Goal: Task Accomplishment & Management: Use online tool/utility

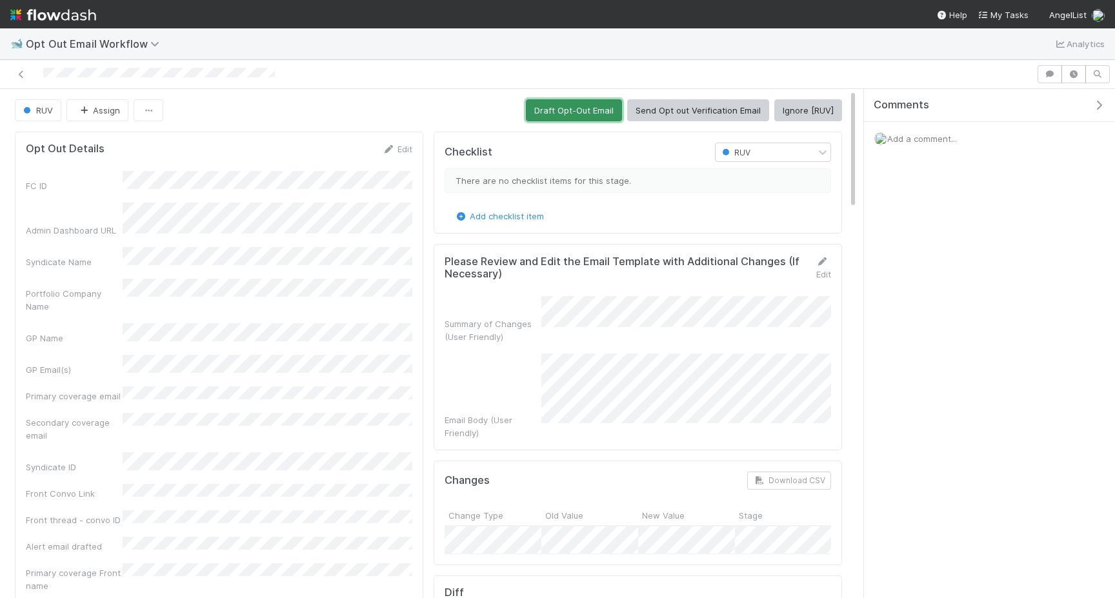
click at [580, 114] on button "Draft Opt-Out Email" at bounding box center [574, 110] width 96 height 22
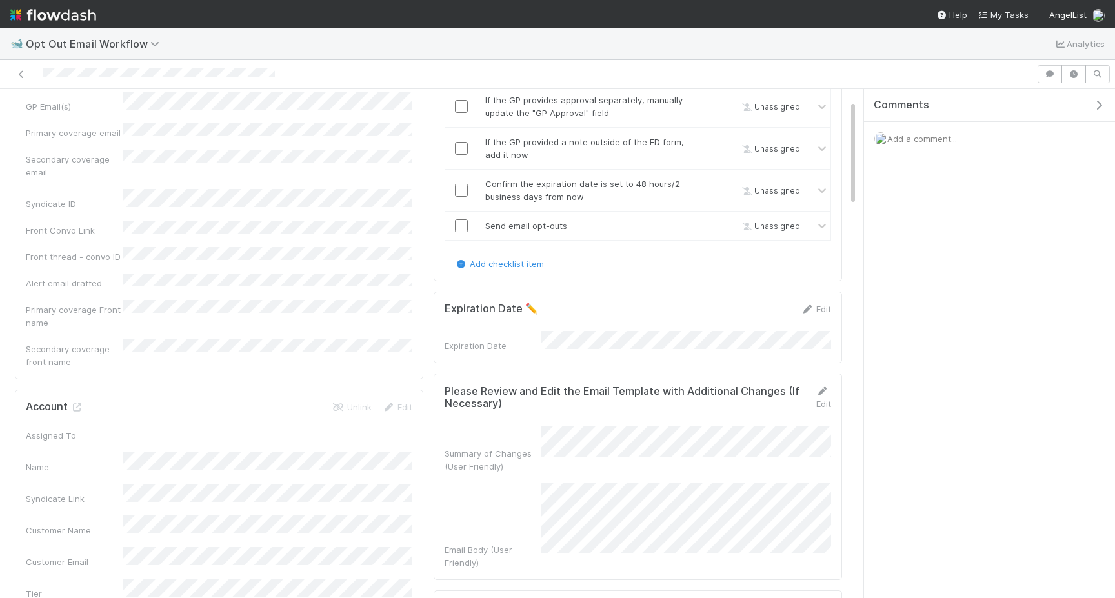
scroll to position [403, 0]
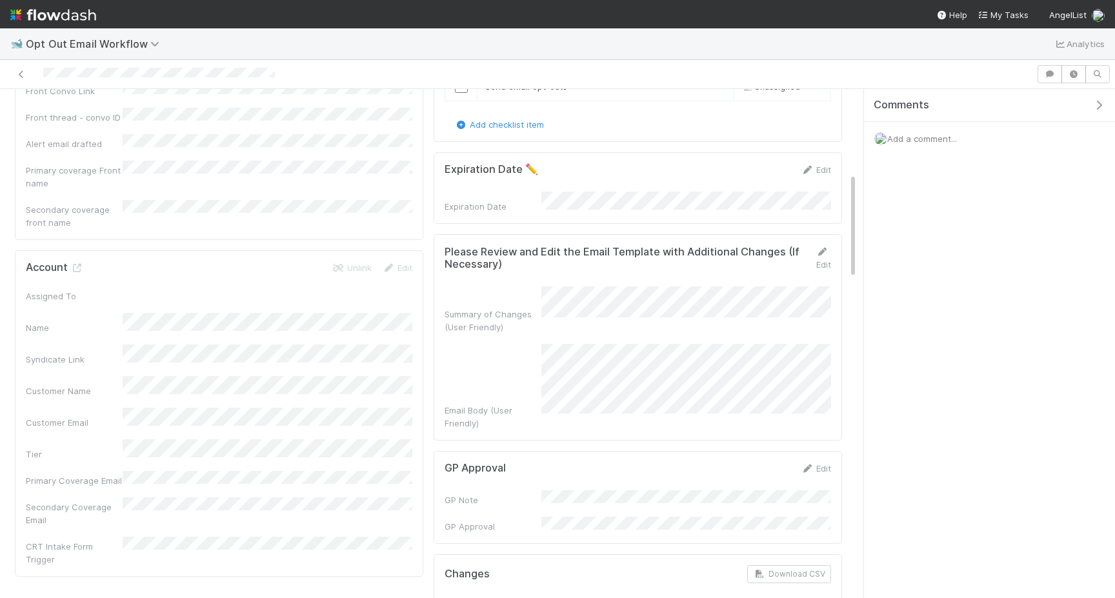
click at [822, 254] on div "Edit" at bounding box center [818, 258] width 26 height 26
click at [824, 258] on link "Edit" at bounding box center [823, 258] width 15 height 23
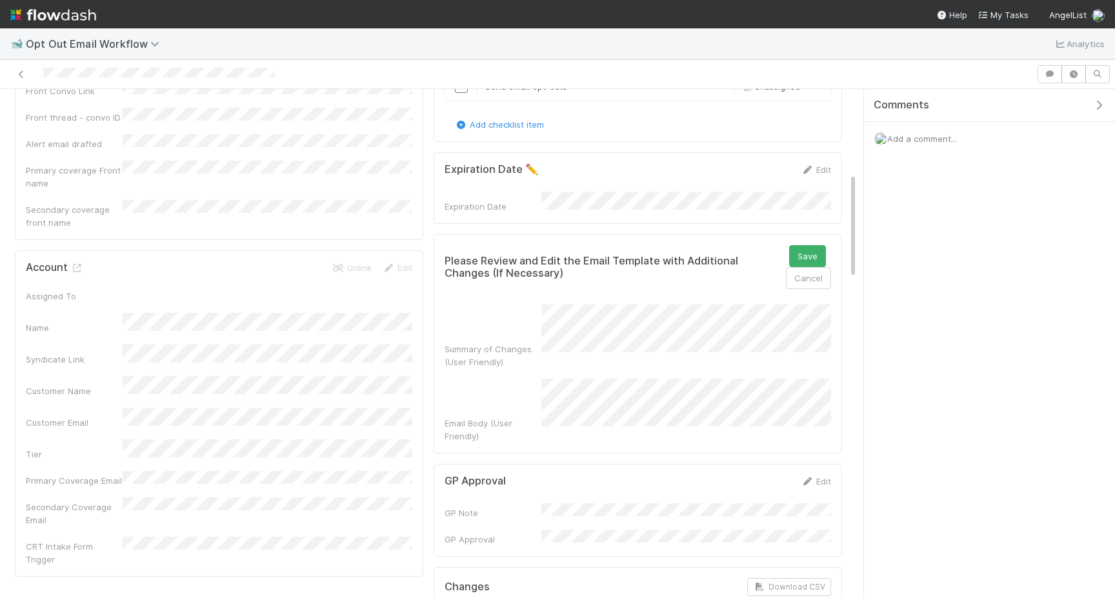
click at [523, 305] on div "Summary of Changes (User Friendly)" at bounding box center [638, 337] width 387 height 64
click at [808, 250] on button "Save" at bounding box center [807, 256] width 37 height 22
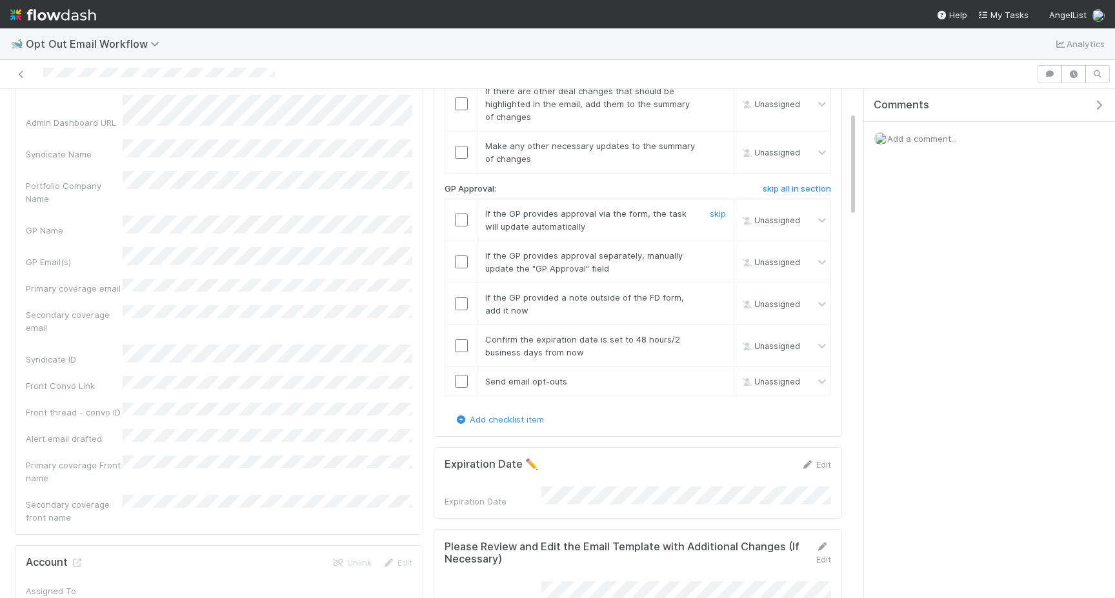
scroll to position [0, 0]
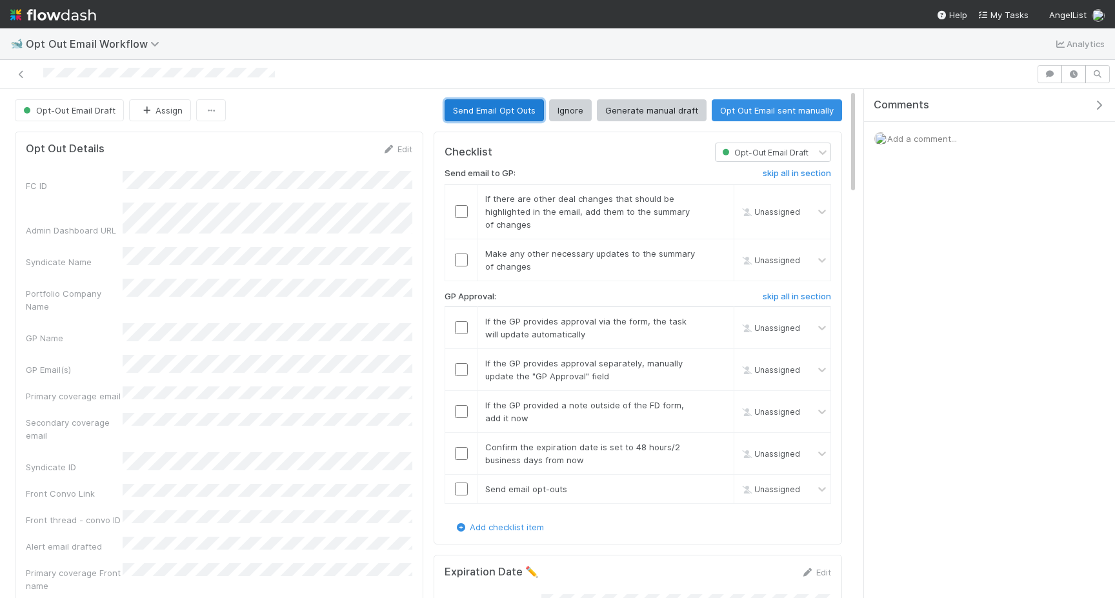
click at [520, 117] on button "Send Email Opt Outs" at bounding box center [494, 110] width 99 height 22
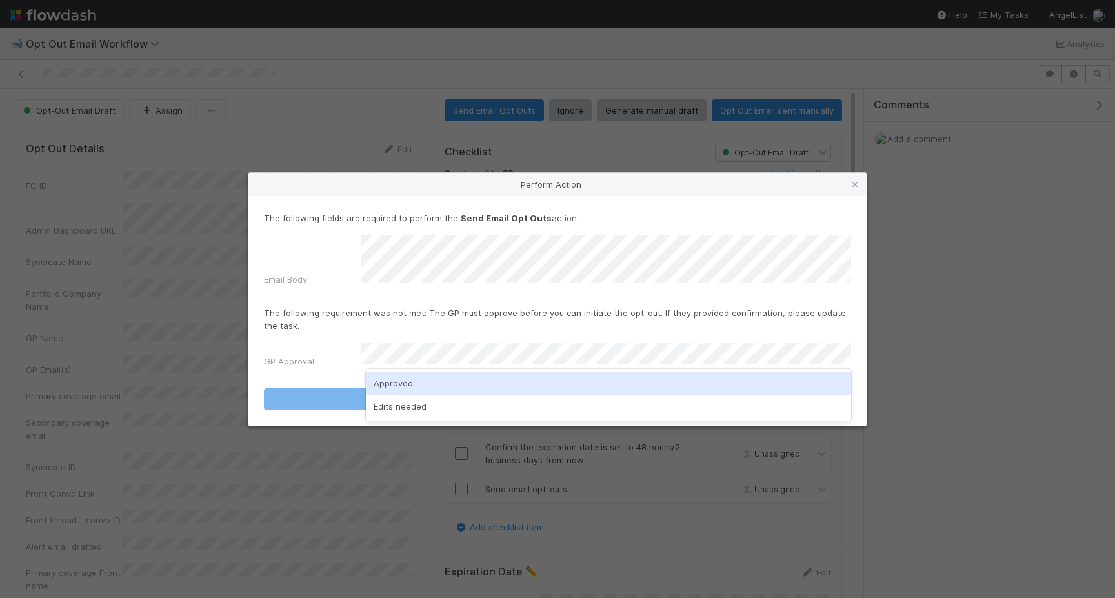
click at [438, 383] on div "Approved" at bounding box center [608, 383] width 485 height 23
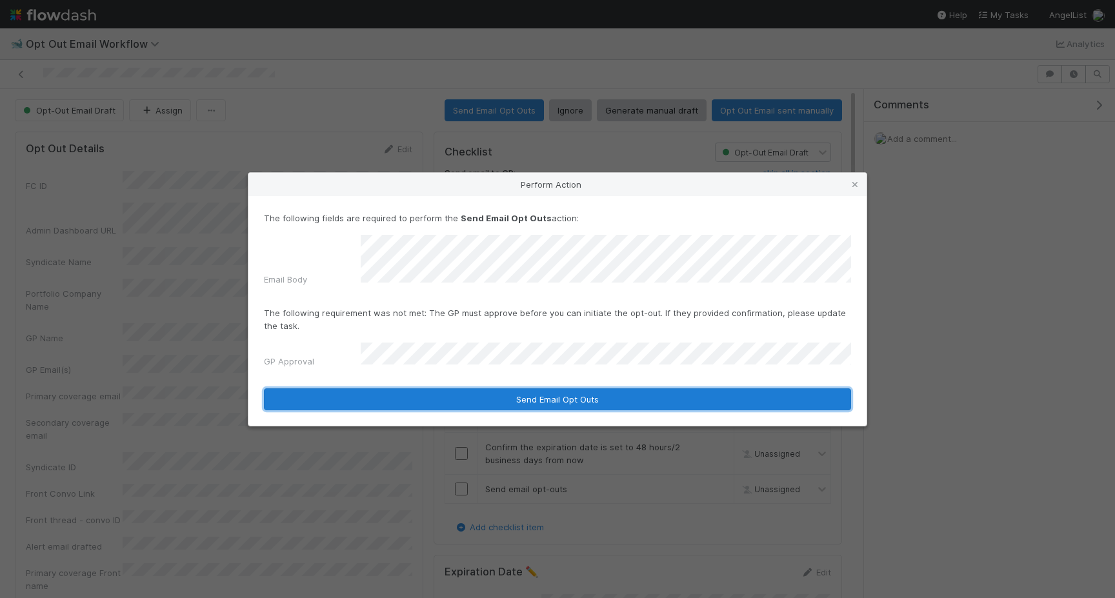
click at [438, 389] on button "Send Email Opt Outs" at bounding box center [557, 400] width 587 height 22
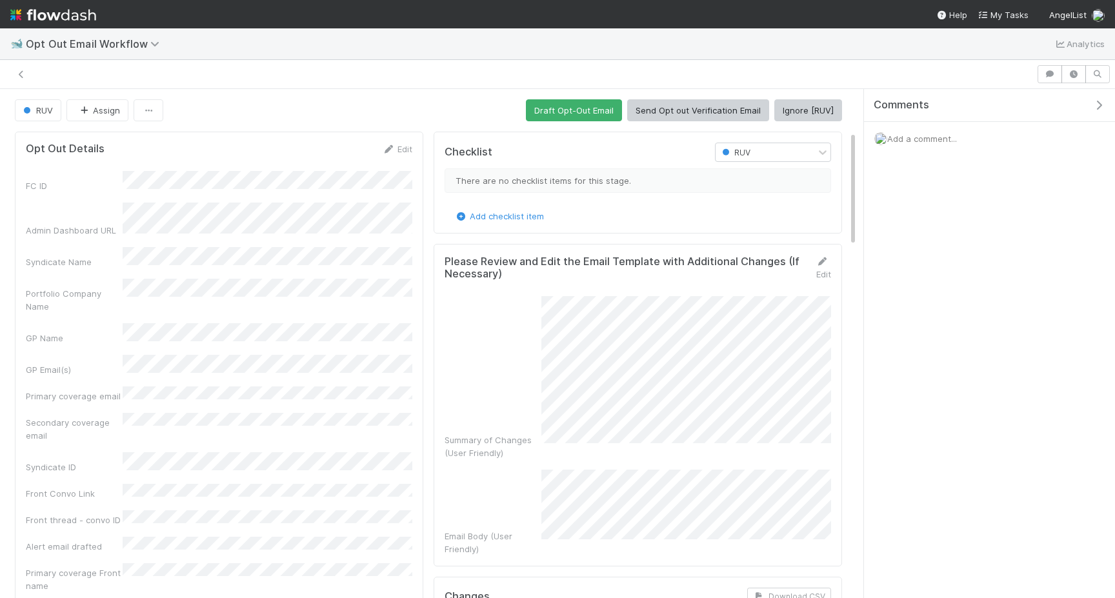
scroll to position [187, 0]
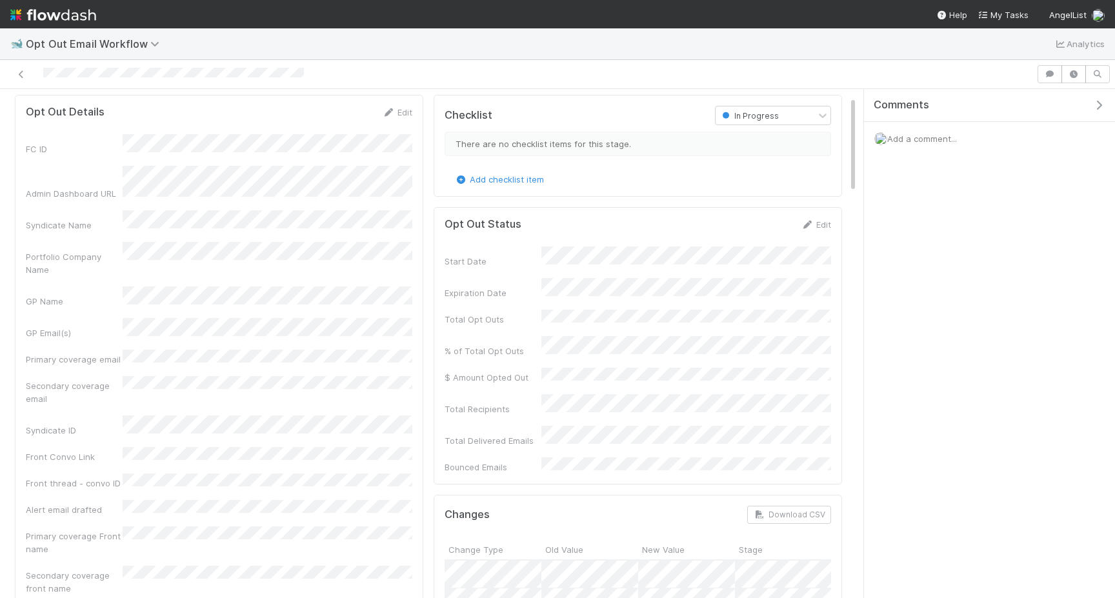
scroll to position [36, 0]
